Goal: Find specific page/section: Find specific page/section

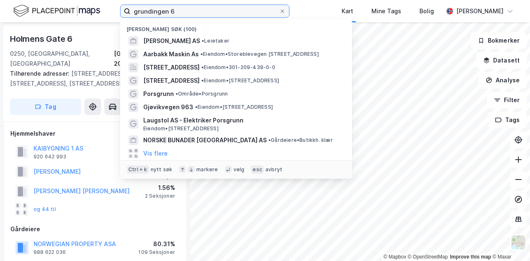
click at [171, 5] on input "grundingen 6" at bounding box center [204, 11] width 149 height 12
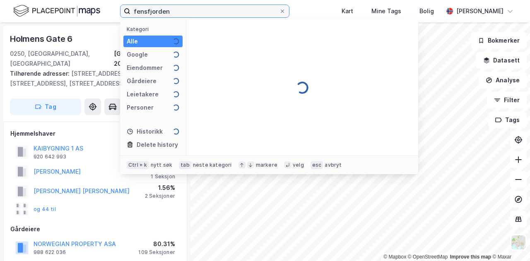
type input "fensfjorden"
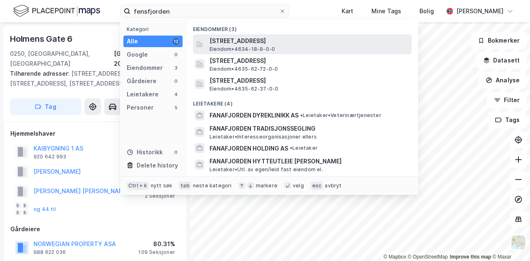
click at [238, 41] on span "[STREET_ADDRESS]" at bounding box center [309, 41] width 199 height 10
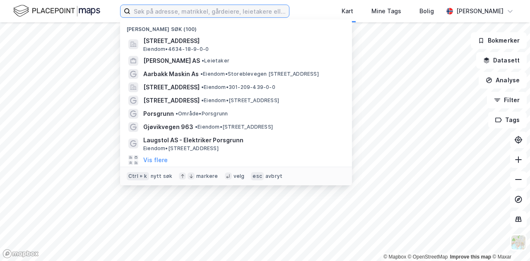
click at [199, 11] on input at bounding box center [209, 11] width 159 height 12
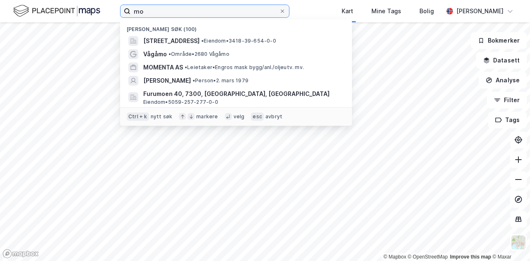
type input "m"
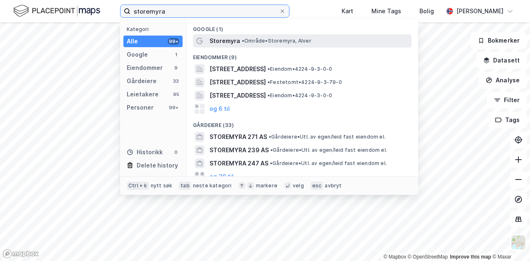
type input "storemyra"
click at [226, 40] on span "Storemyra" at bounding box center [225, 41] width 31 height 10
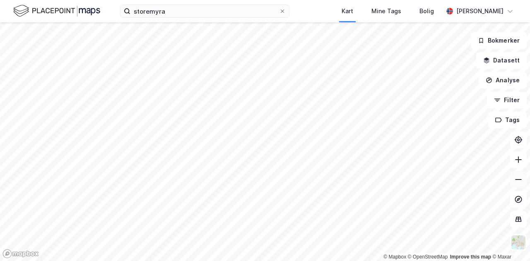
click at [519, 176] on icon at bounding box center [518, 180] width 8 height 8
click at [218, 261] on html "storemyra Kart Mine Tags Bolig [PERSON_NAME] © Mapbox © OpenStreetMap Improve t…" at bounding box center [265, 130] width 530 height 261
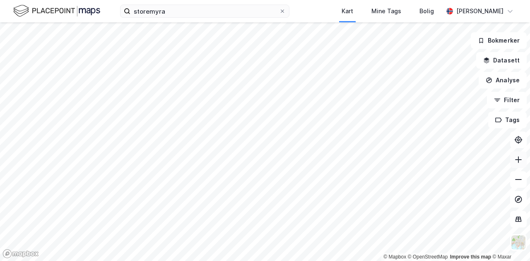
click at [520, 161] on icon at bounding box center [518, 160] width 8 height 8
click at [519, 162] on icon at bounding box center [518, 160] width 8 height 8
click at [370, 5] on div "storemyra Kart Mine Tags Bolig [PERSON_NAME] © Mapbox © OpenStreetMap Improve t…" at bounding box center [265, 130] width 530 height 261
click at [297, 261] on html "storemyra Kart Mine Tags Bolig [PERSON_NAME] © Mapbox © OpenStreetMap Improve t…" at bounding box center [265, 130] width 530 height 261
